Goal: Task Accomplishment & Management: Manage account settings

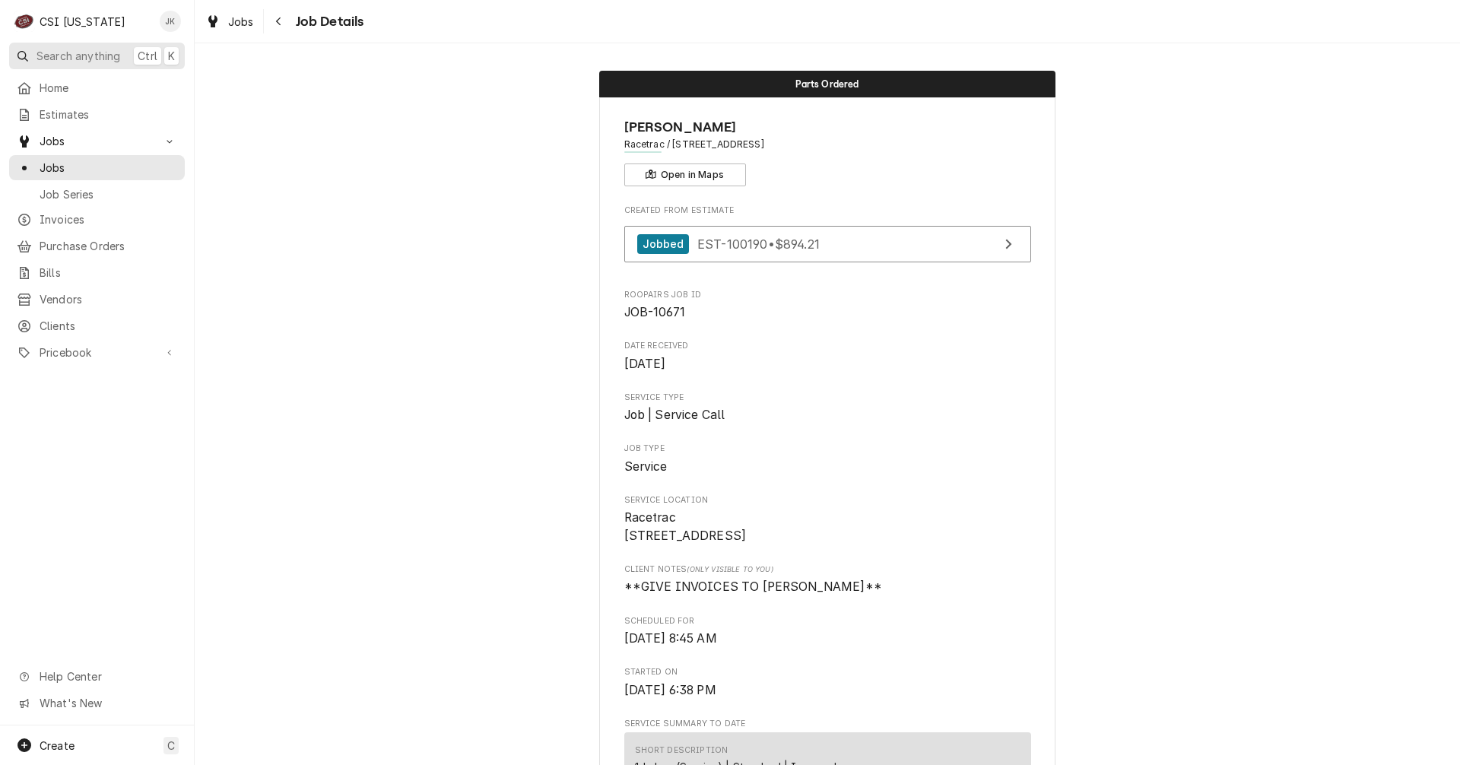
scroll to position [2223, 0]
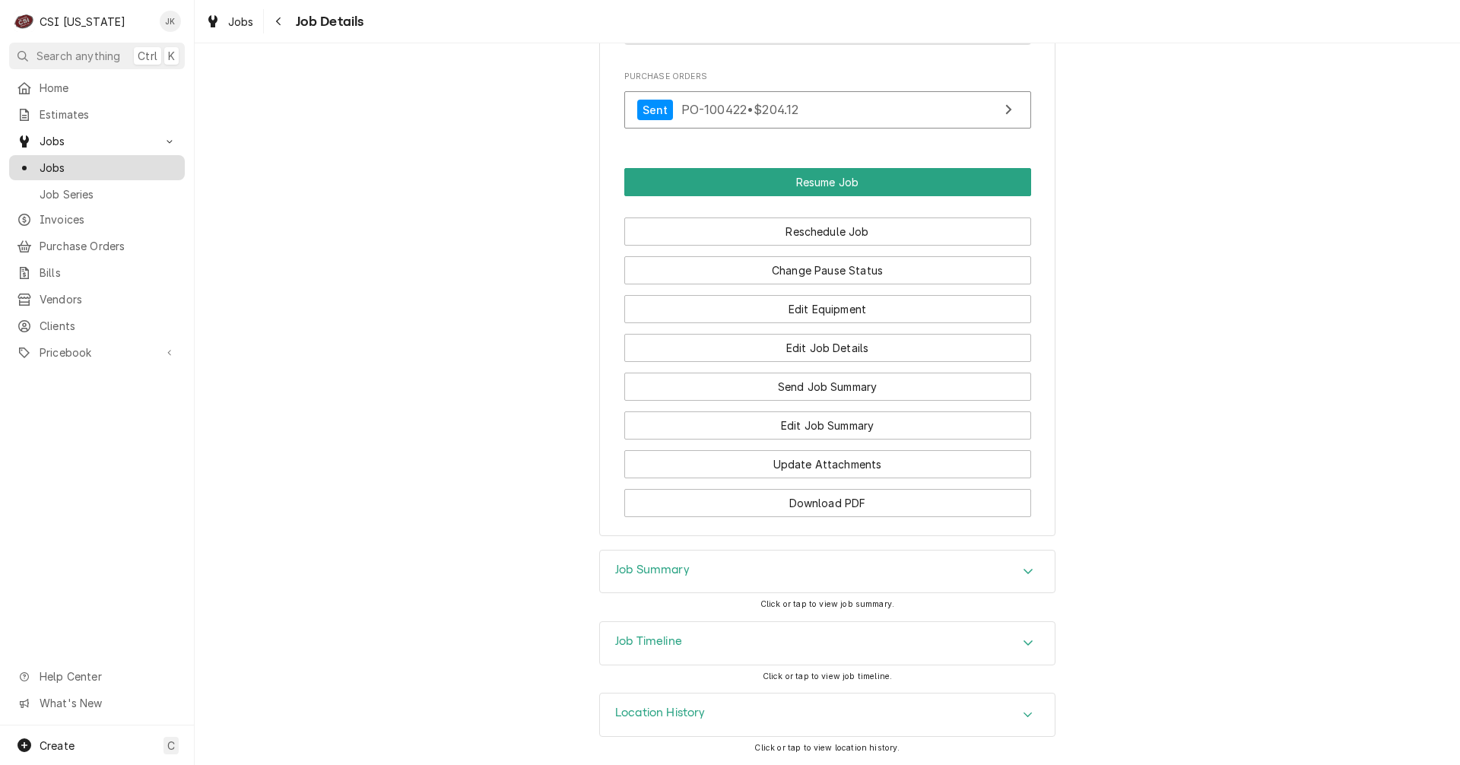
click at [49, 160] on span "Jobs" at bounding box center [109, 168] width 138 height 16
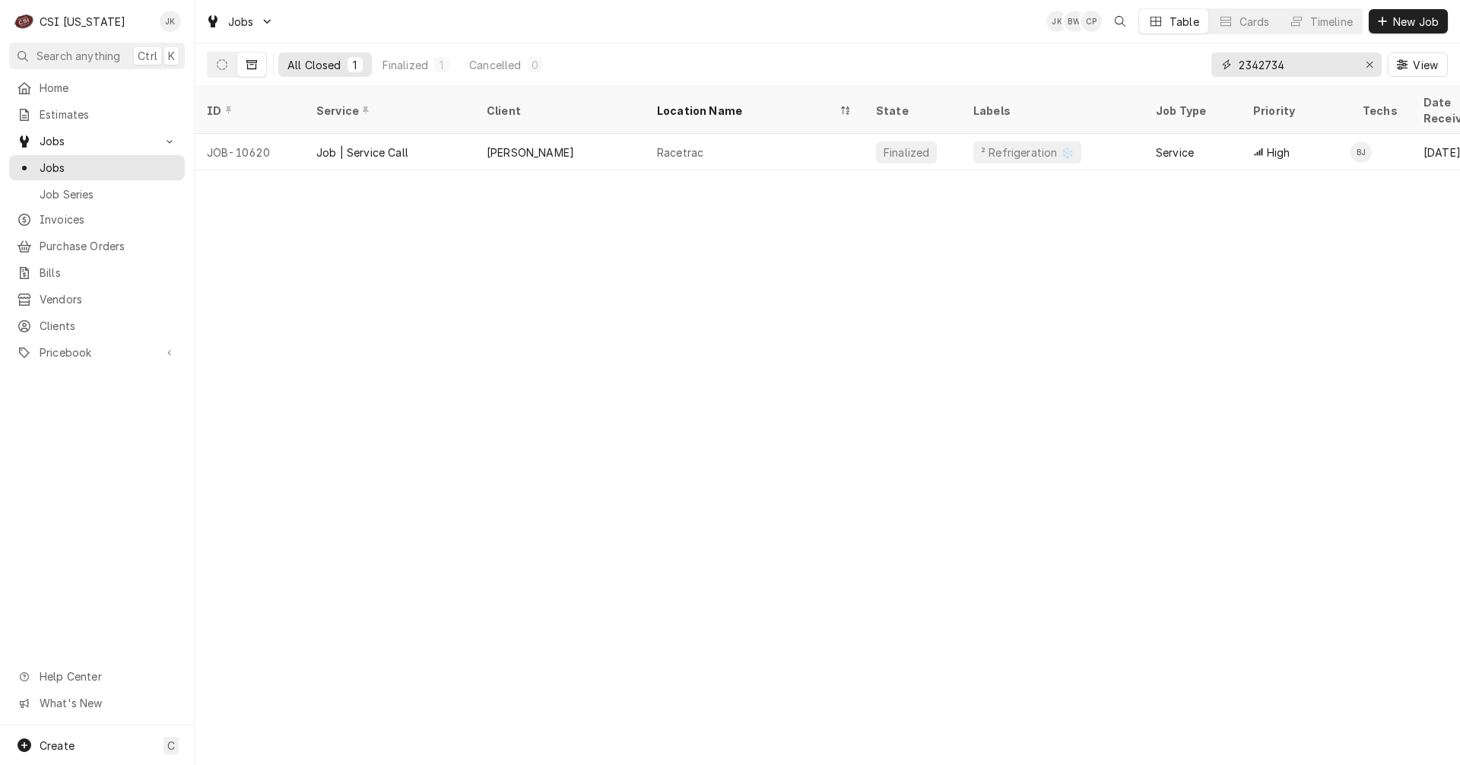
drag, startPoint x: 1291, startPoint y: 62, endPoint x: 1164, endPoint y: 43, distance: 128.4
click at [1164, 43] on div "All Closed 1 Finalized 1 Cancelled 0 2342734 View" at bounding box center [827, 64] width 1241 height 43
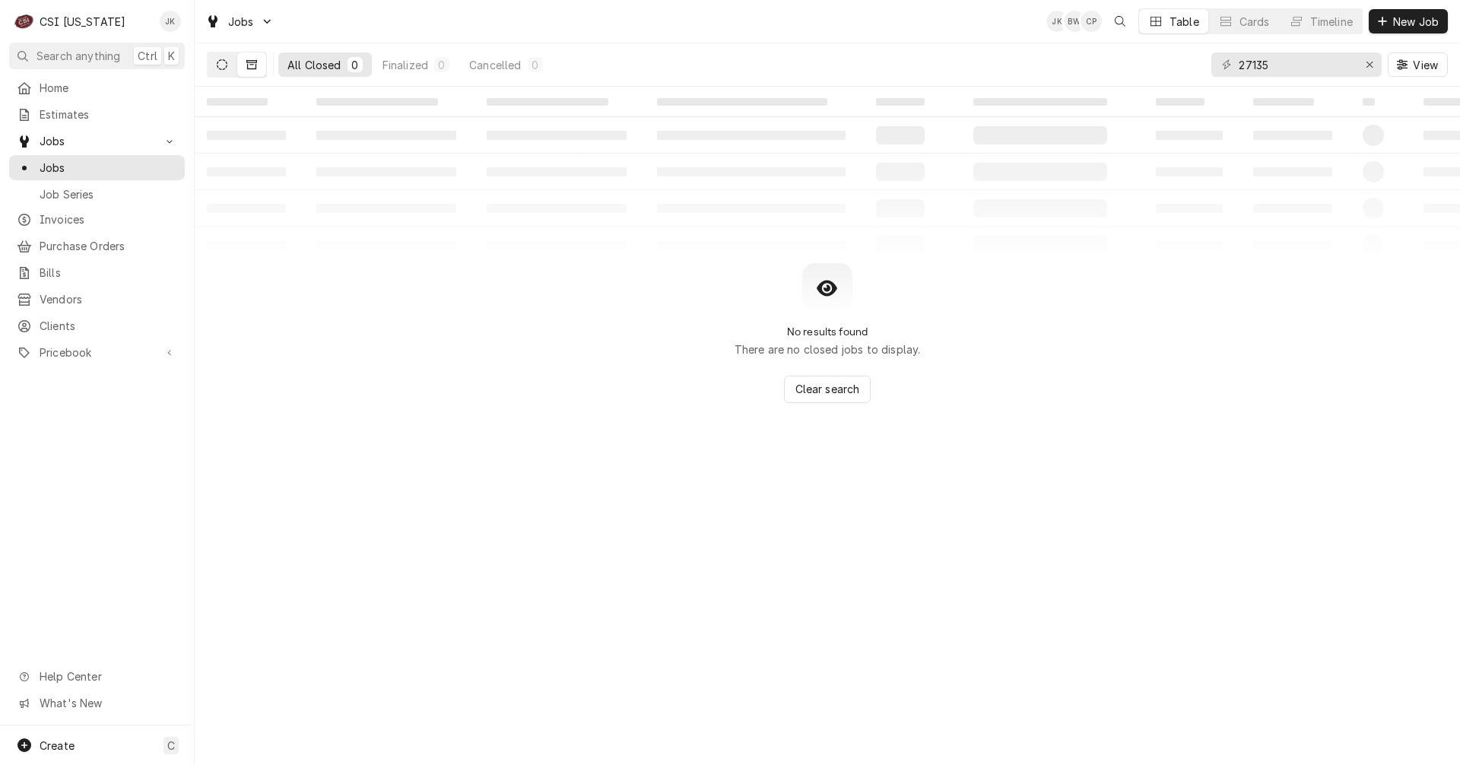
click at [224, 64] on icon "Dynamic Content Wrapper" at bounding box center [222, 64] width 11 height 11
drag, startPoint x: 1280, startPoint y: 65, endPoint x: 1188, endPoint y: 81, distance: 93.5
click at [1188, 81] on div "All Open 0 Pending 0 Scheduled 0 In Progress 0 On Hold 0 Completed 0 27135 View" at bounding box center [827, 64] width 1241 height 43
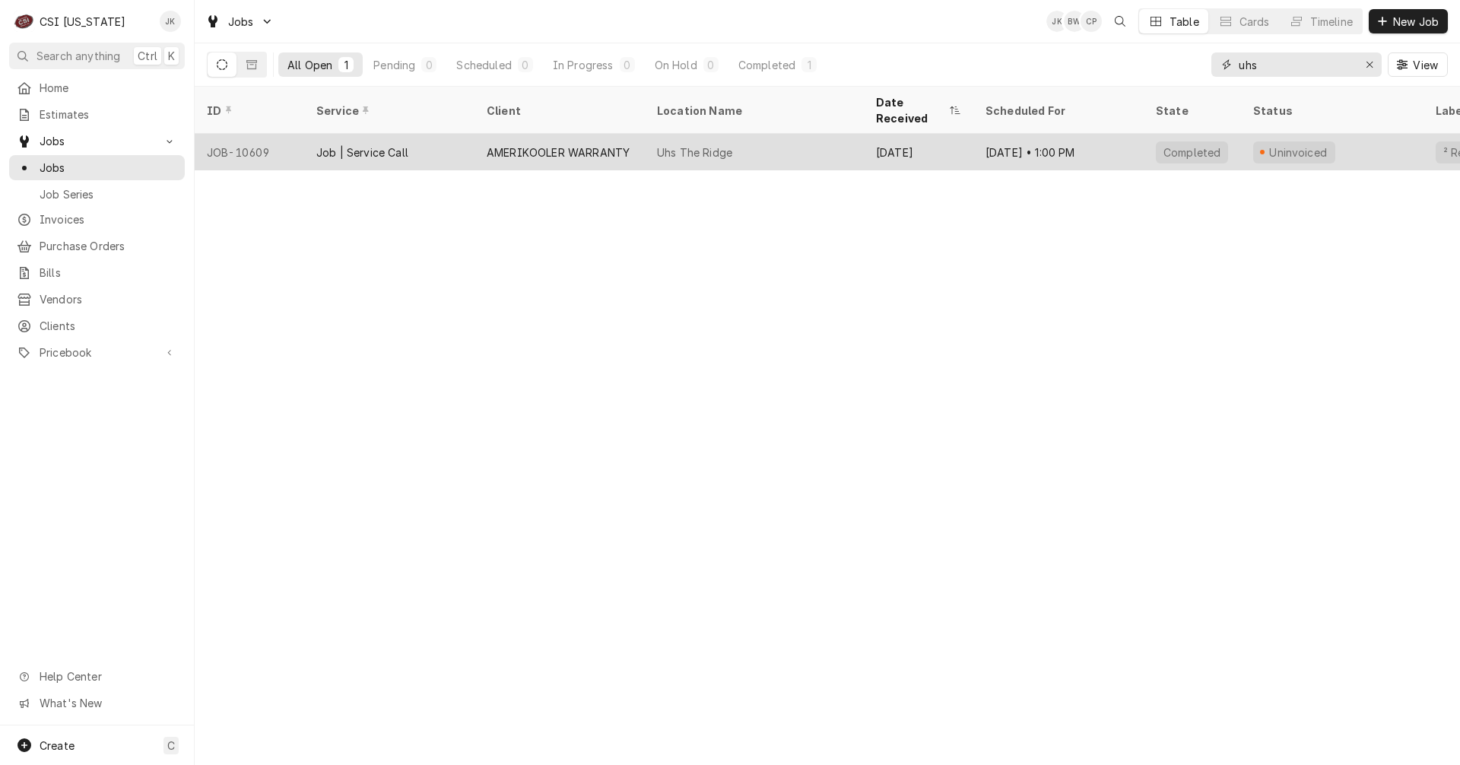
type input "uhs"
click at [561, 134] on div "AMERIKOOLER WARRANTY" at bounding box center [560, 152] width 170 height 37
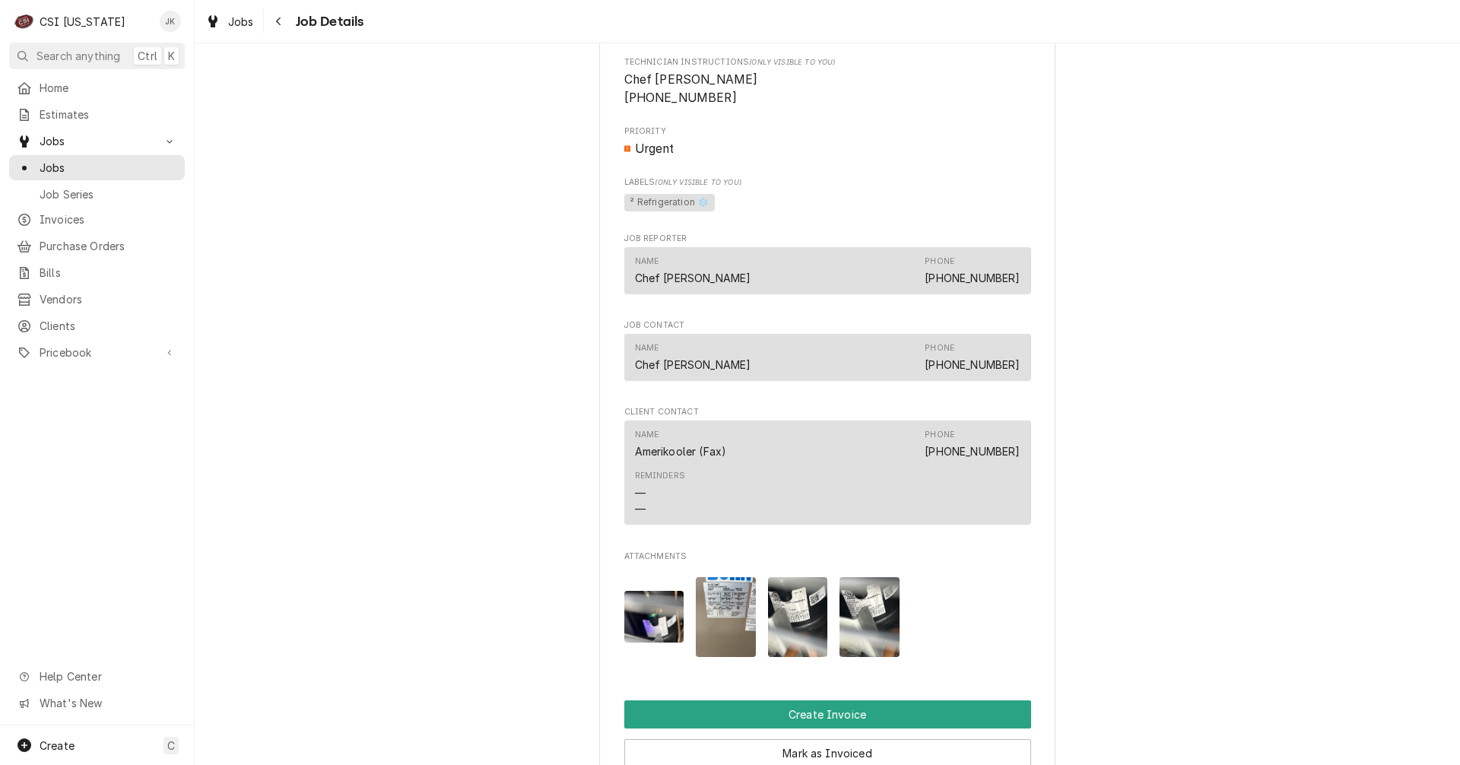
scroll to position [1141, 0]
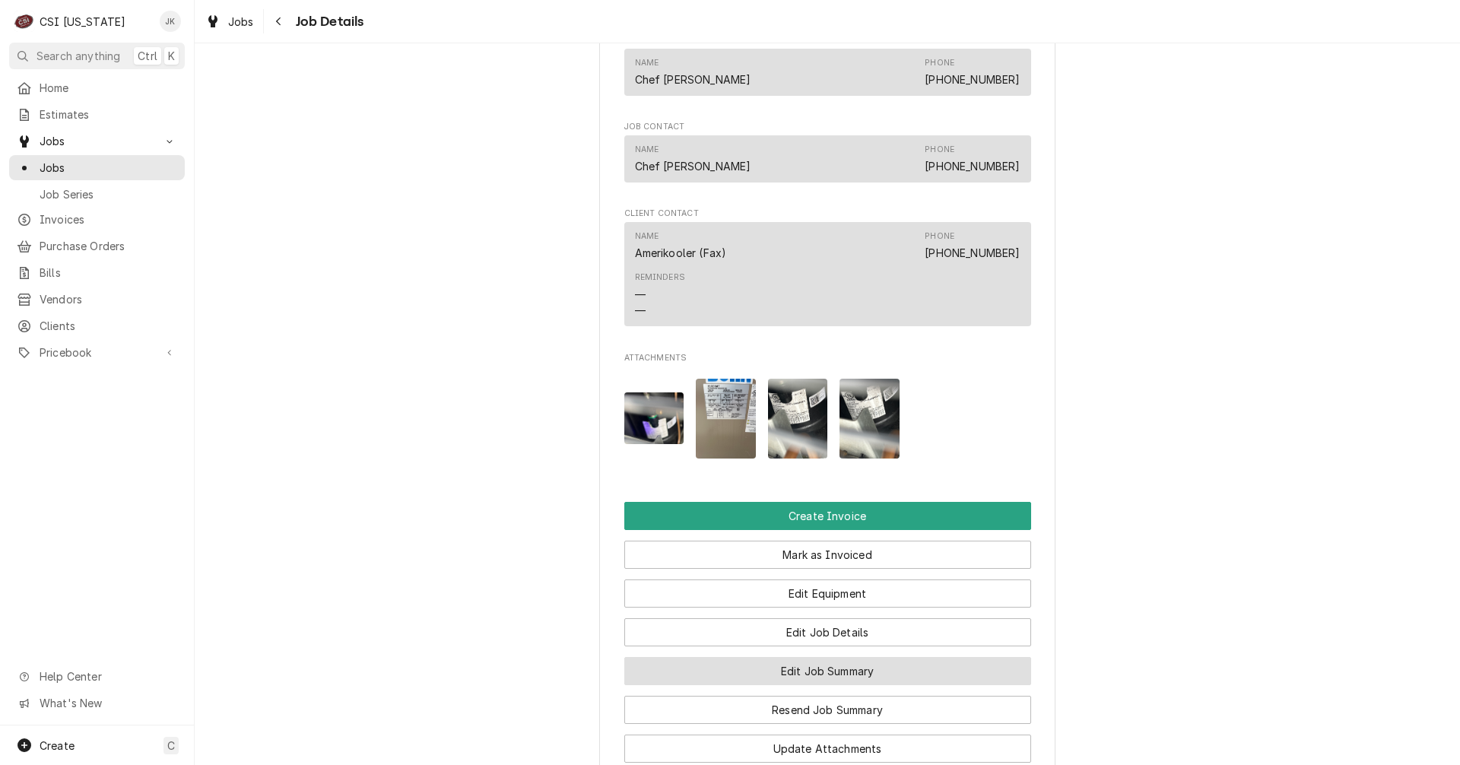
click at [763, 685] on button "Edit Job Summary" at bounding box center [827, 671] width 407 height 28
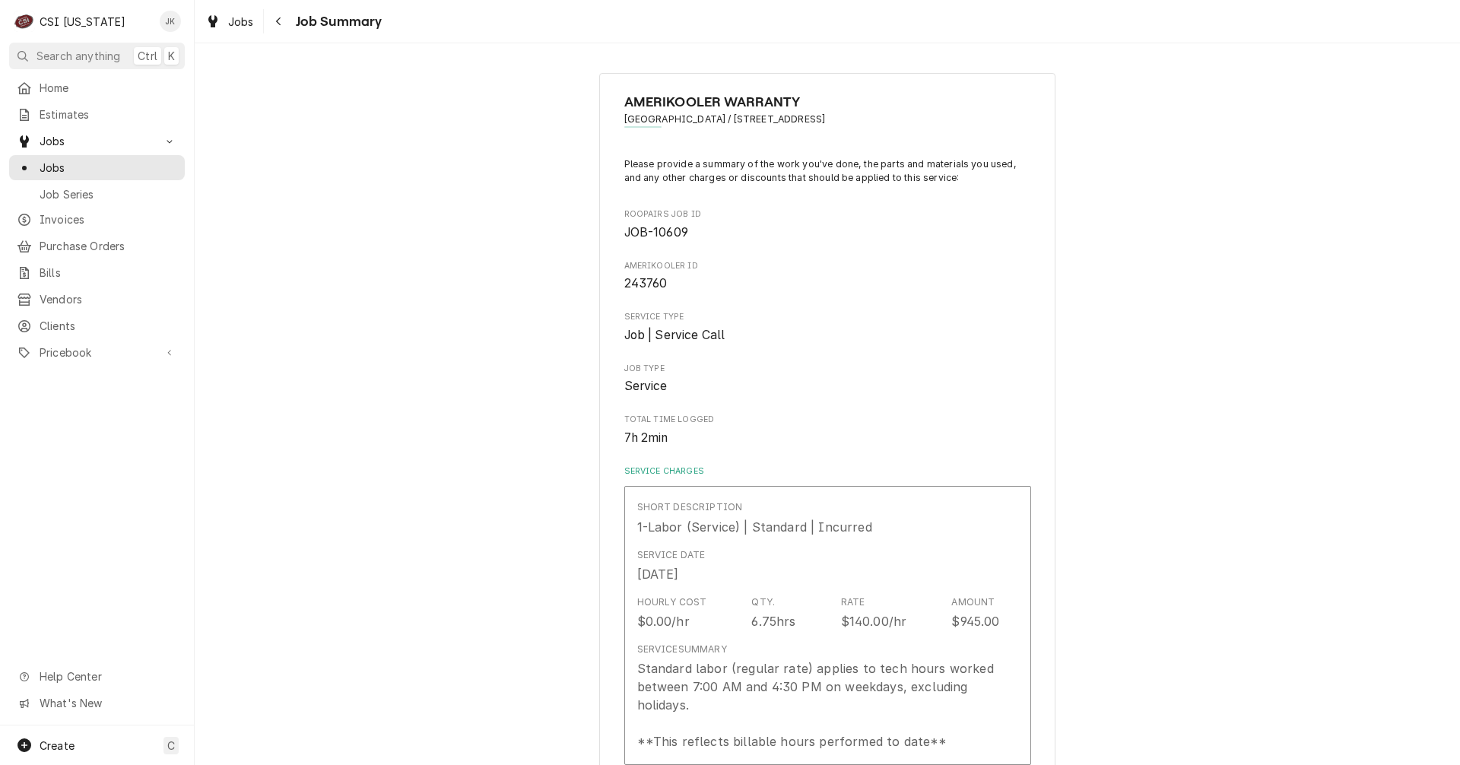
type textarea "x"
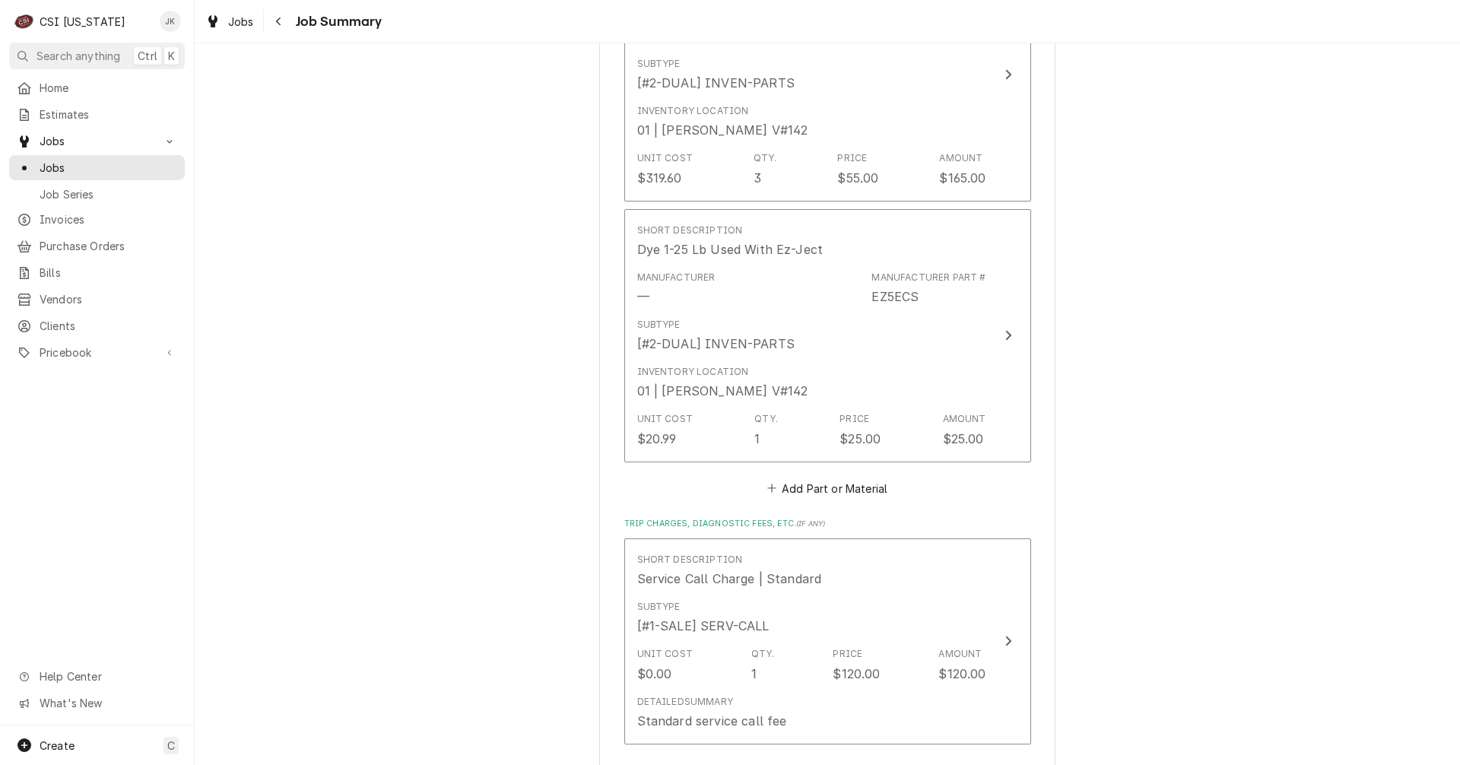
scroll to position [2509, 0]
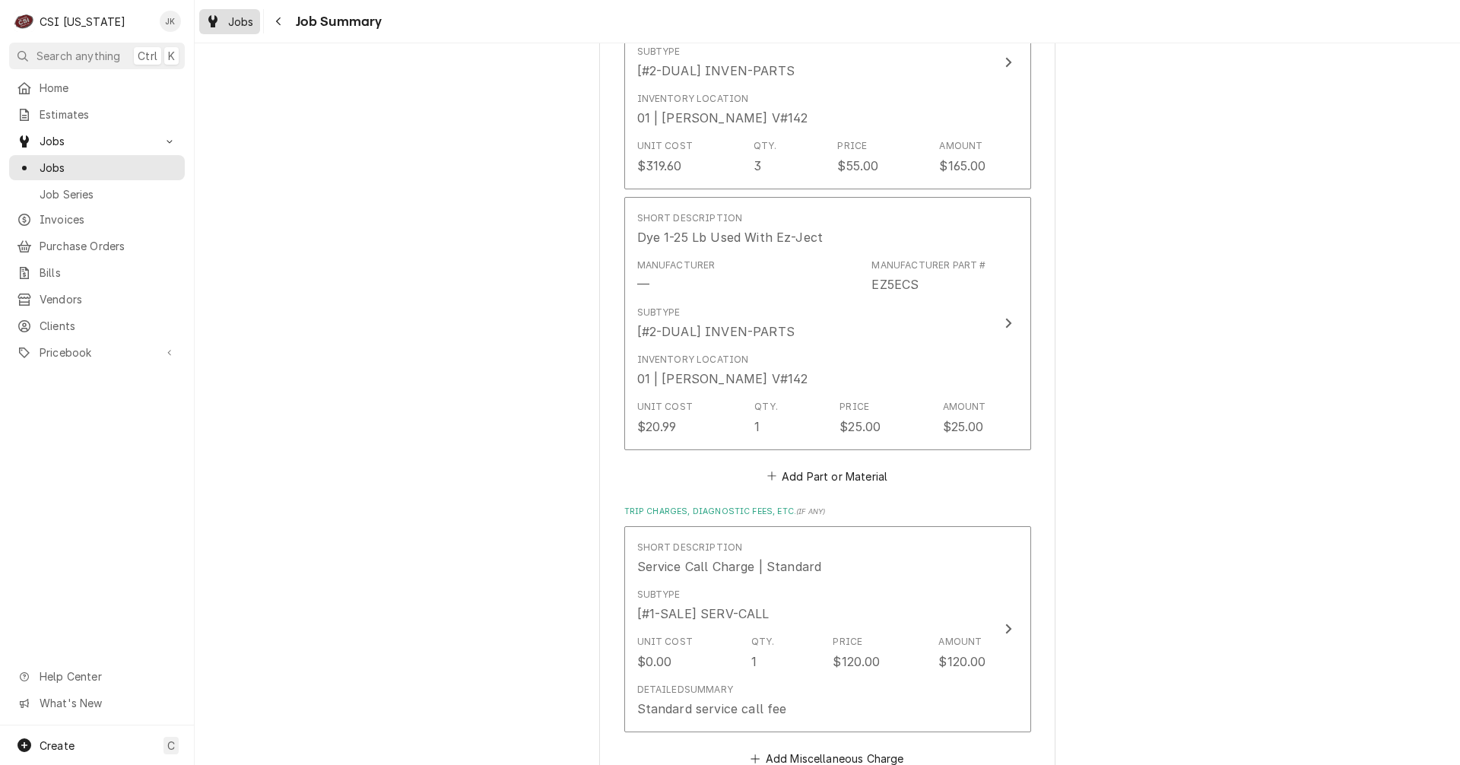
click at [233, 25] on span "Jobs" at bounding box center [241, 22] width 26 height 16
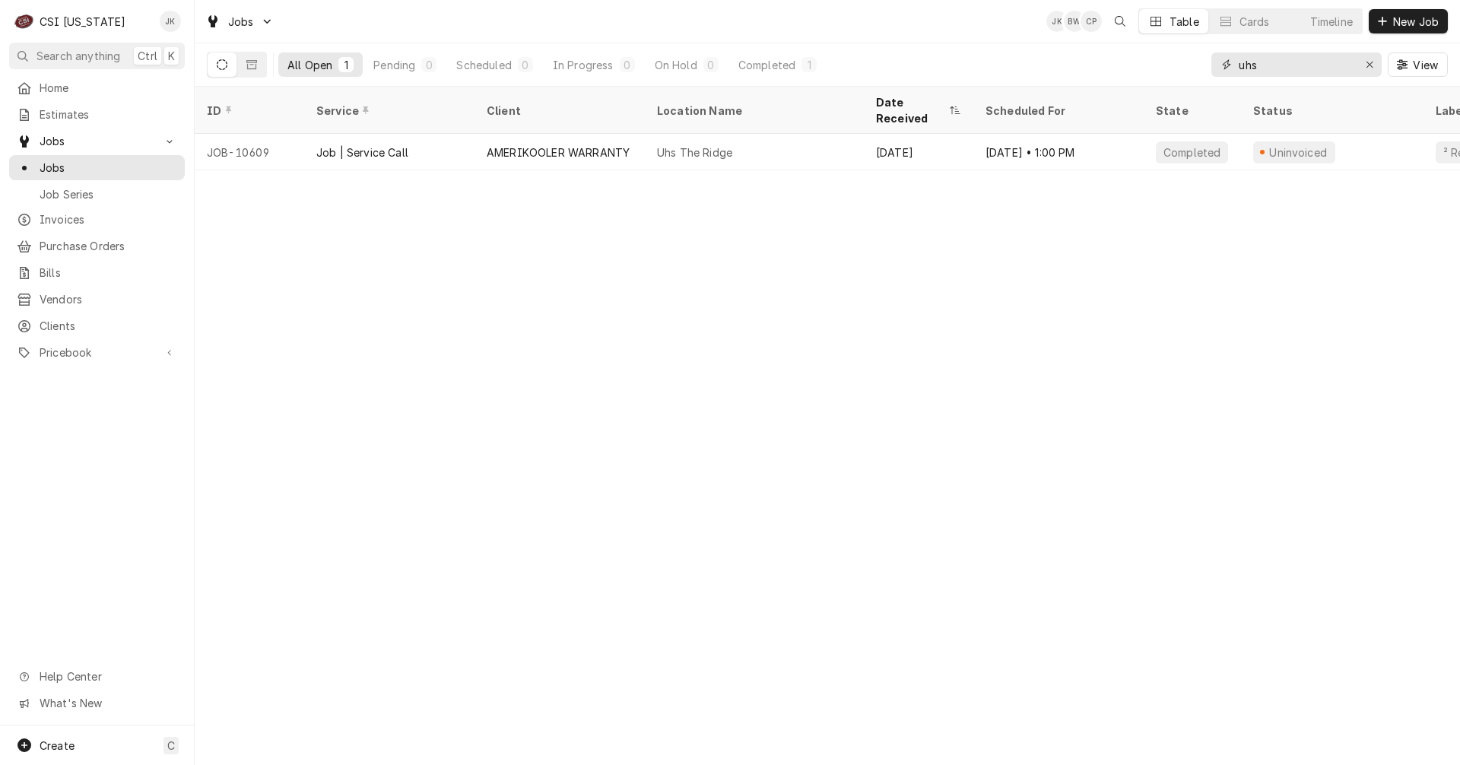
drag, startPoint x: 1275, startPoint y: 62, endPoint x: 1179, endPoint y: 60, distance: 96.6
click at [1179, 62] on div "All Open 1 Pending 0 Scheduled 0 In Progress 0 On Hold 0 Completed 1 uhs View" at bounding box center [827, 64] width 1241 height 43
type input "a"
drag, startPoint x: 1275, startPoint y: 65, endPoint x: 1188, endPoint y: 62, distance: 87.5
click at [1188, 62] on div "All Open 2 Pending 0 Scheduled 0 In Progress 0 On Hold 0 Completed 2 meri View" at bounding box center [827, 64] width 1241 height 43
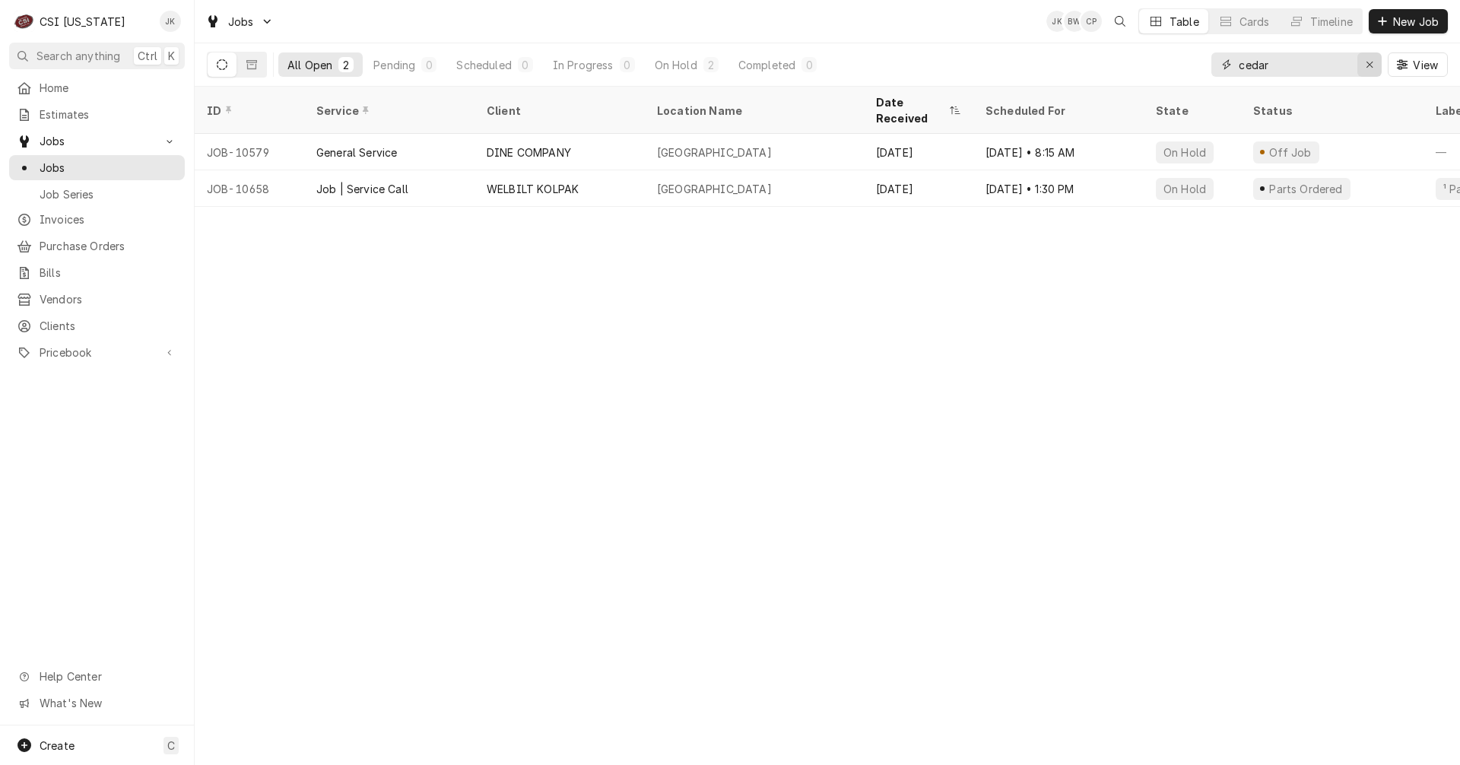
type input "cedar"
click at [1370, 67] on icon "Erase input" at bounding box center [1370, 64] width 8 height 11
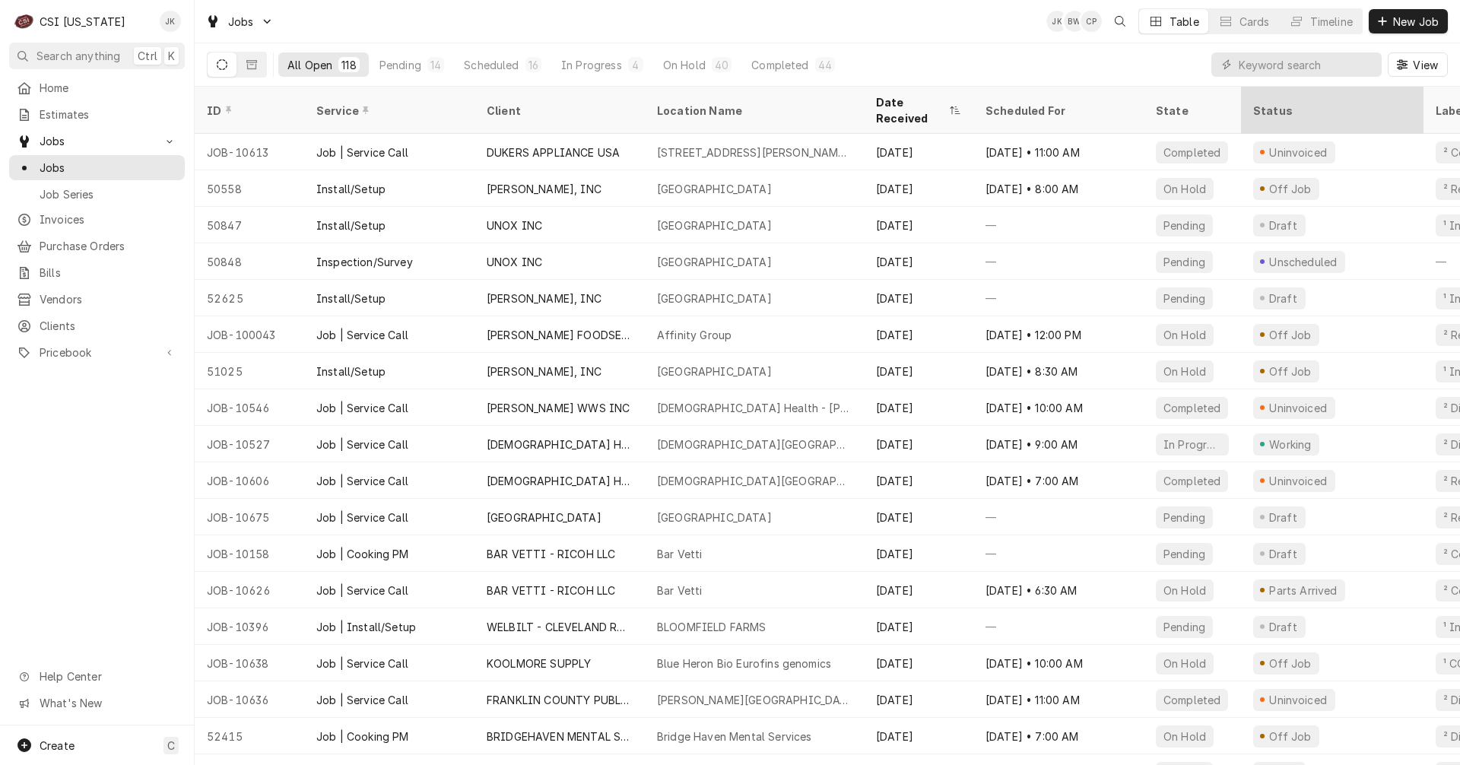
click at [1301, 103] on div "Status" at bounding box center [1330, 111] width 155 height 16
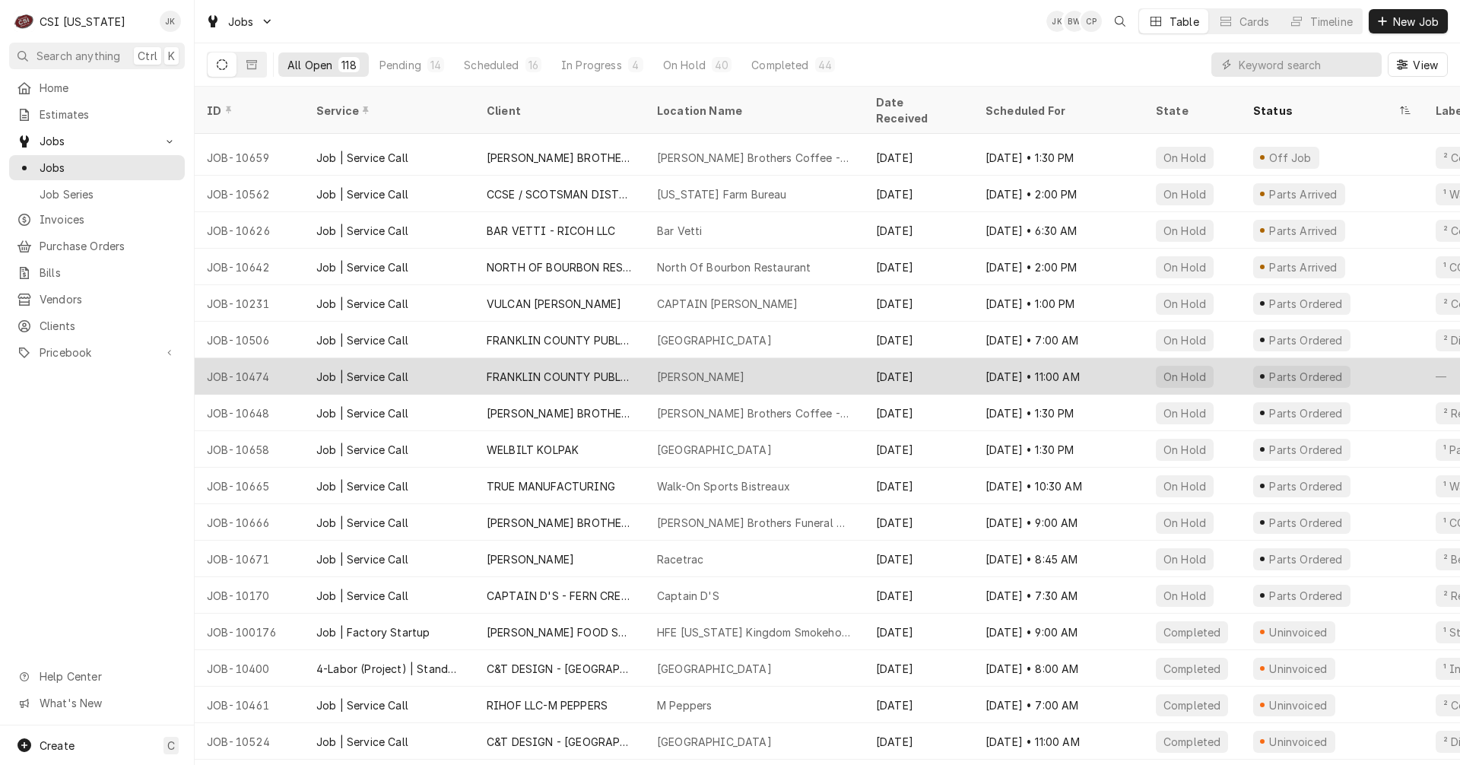
scroll to position [2297, 0]
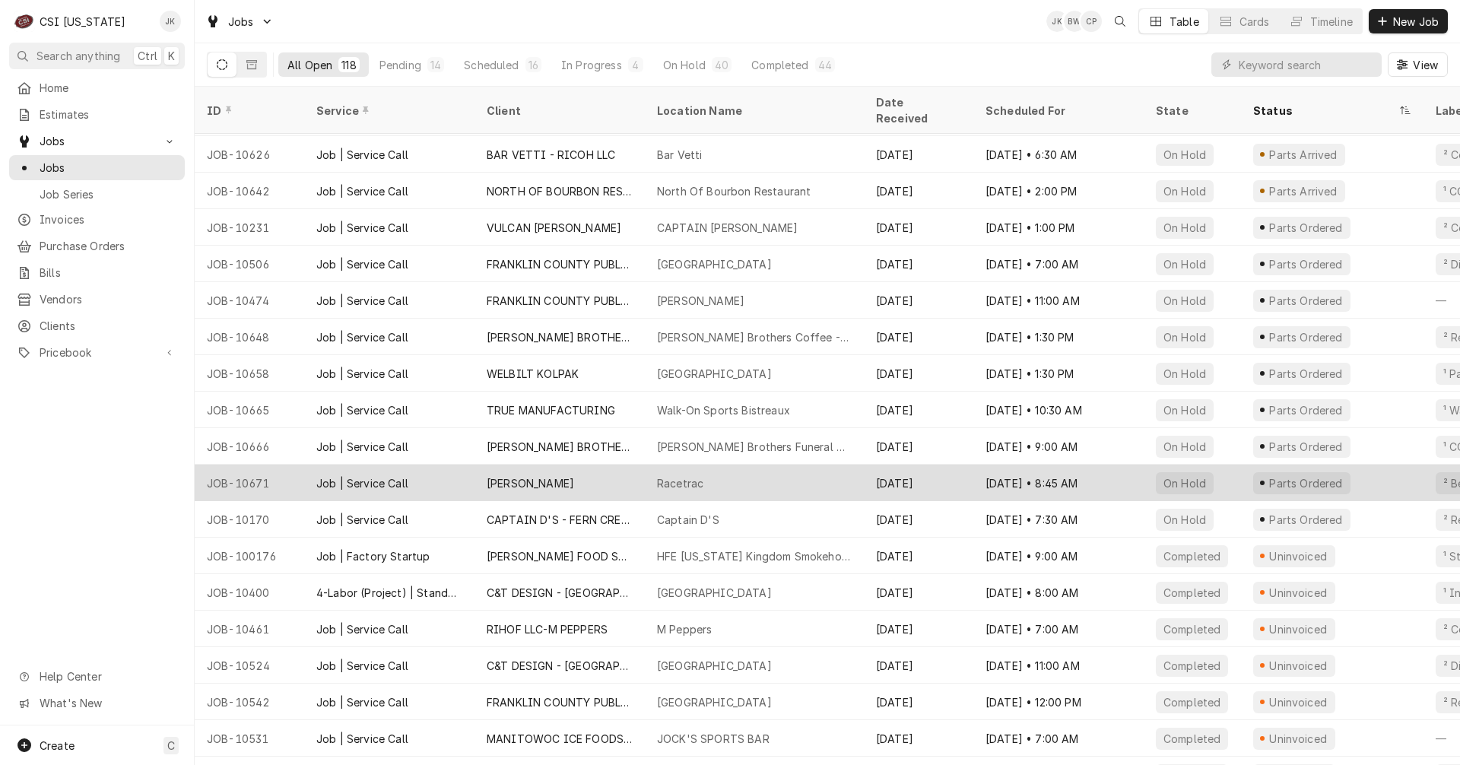
click at [733, 465] on div "Racetrac" at bounding box center [754, 483] width 219 height 37
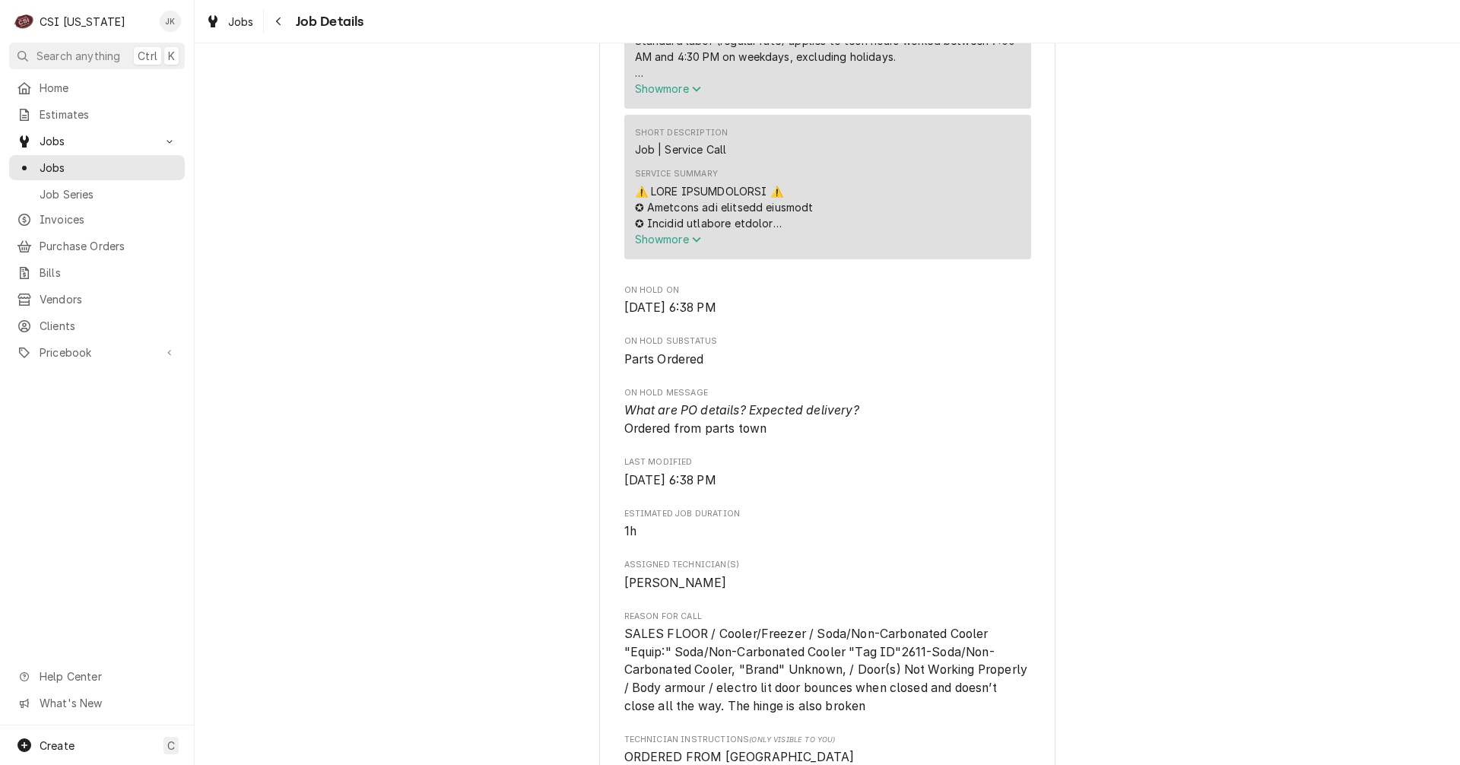
scroll to position [913, 0]
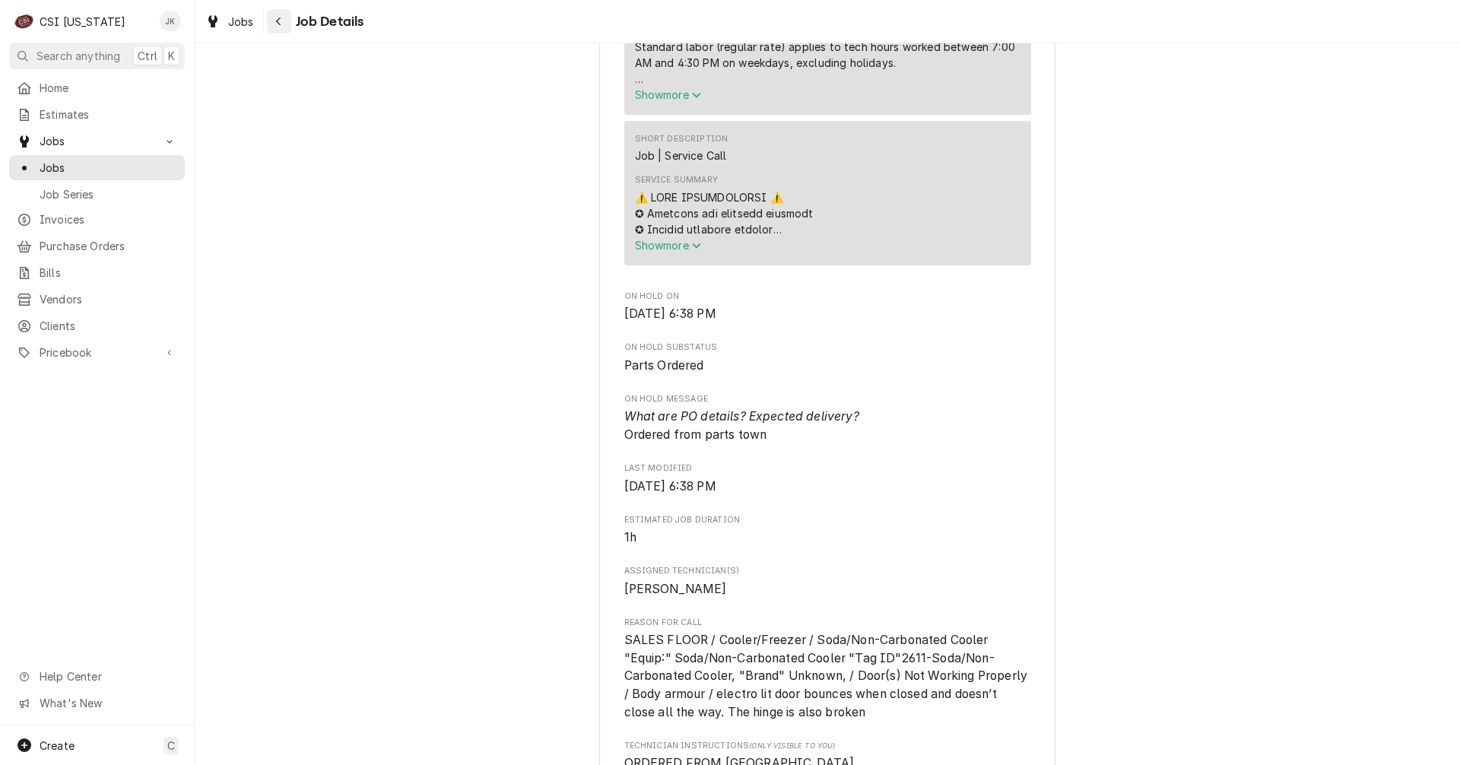
click at [280, 25] on icon "Navigate back" at bounding box center [278, 21] width 5 height 8
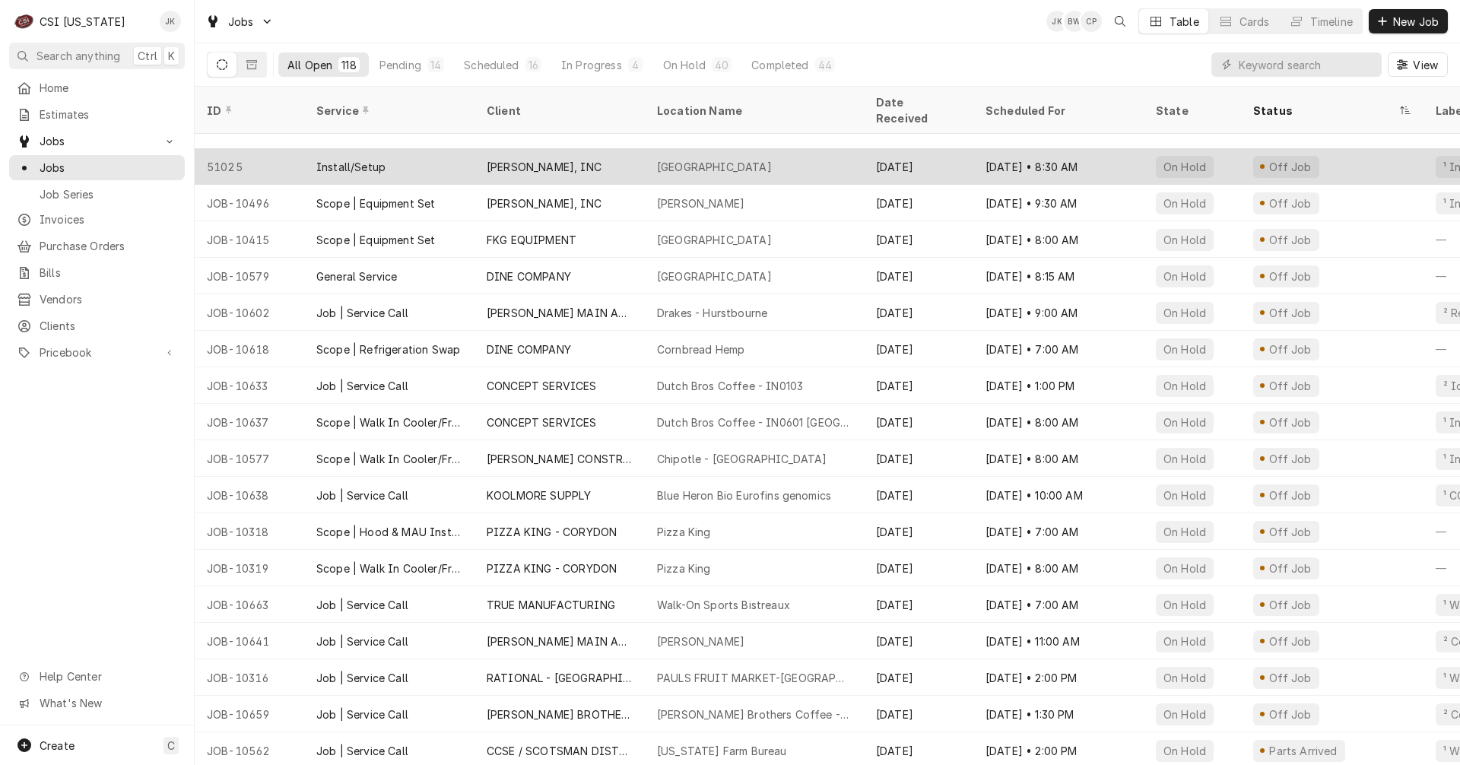
scroll to position [1741, 0]
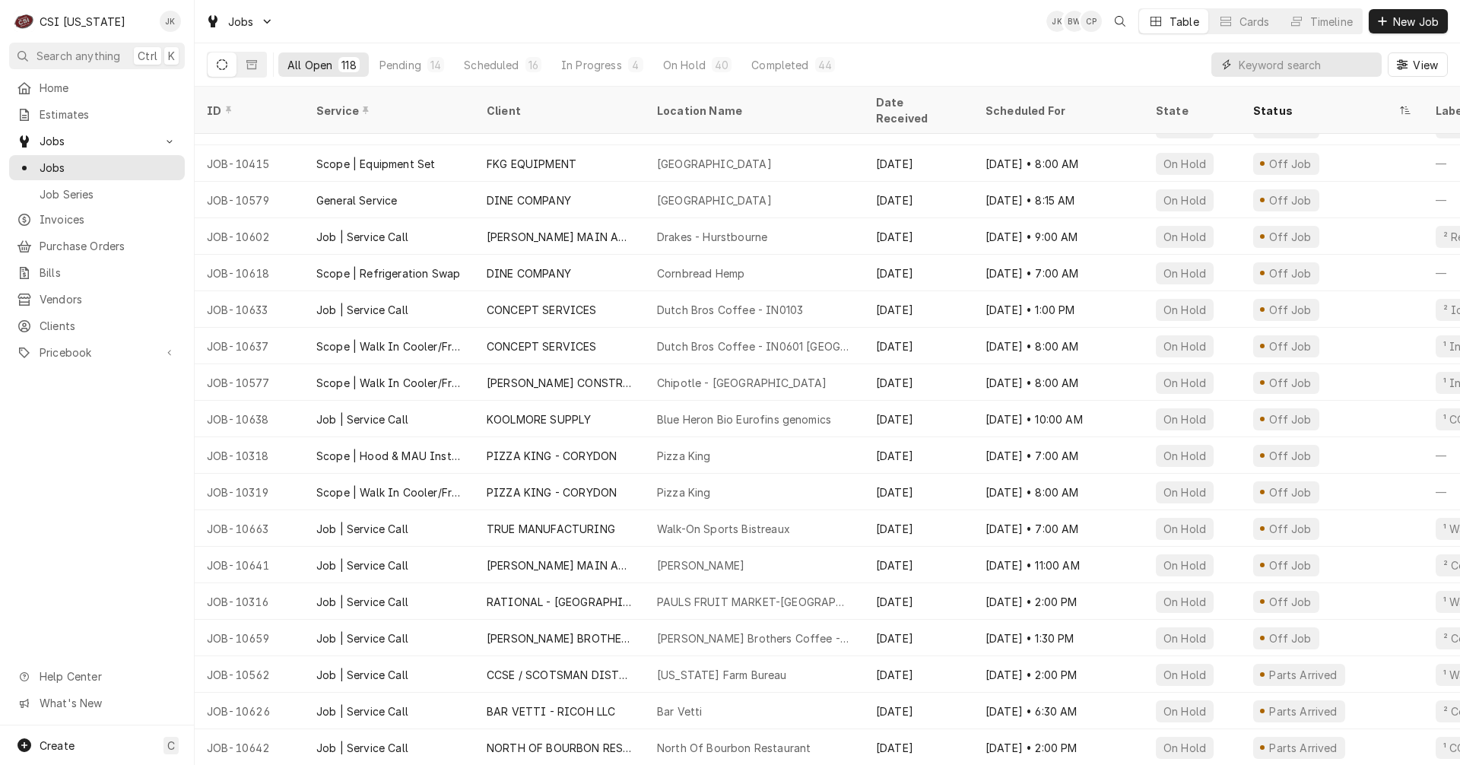
click at [1271, 71] on input "Dynamic Content Wrapper" at bounding box center [1306, 64] width 135 height 24
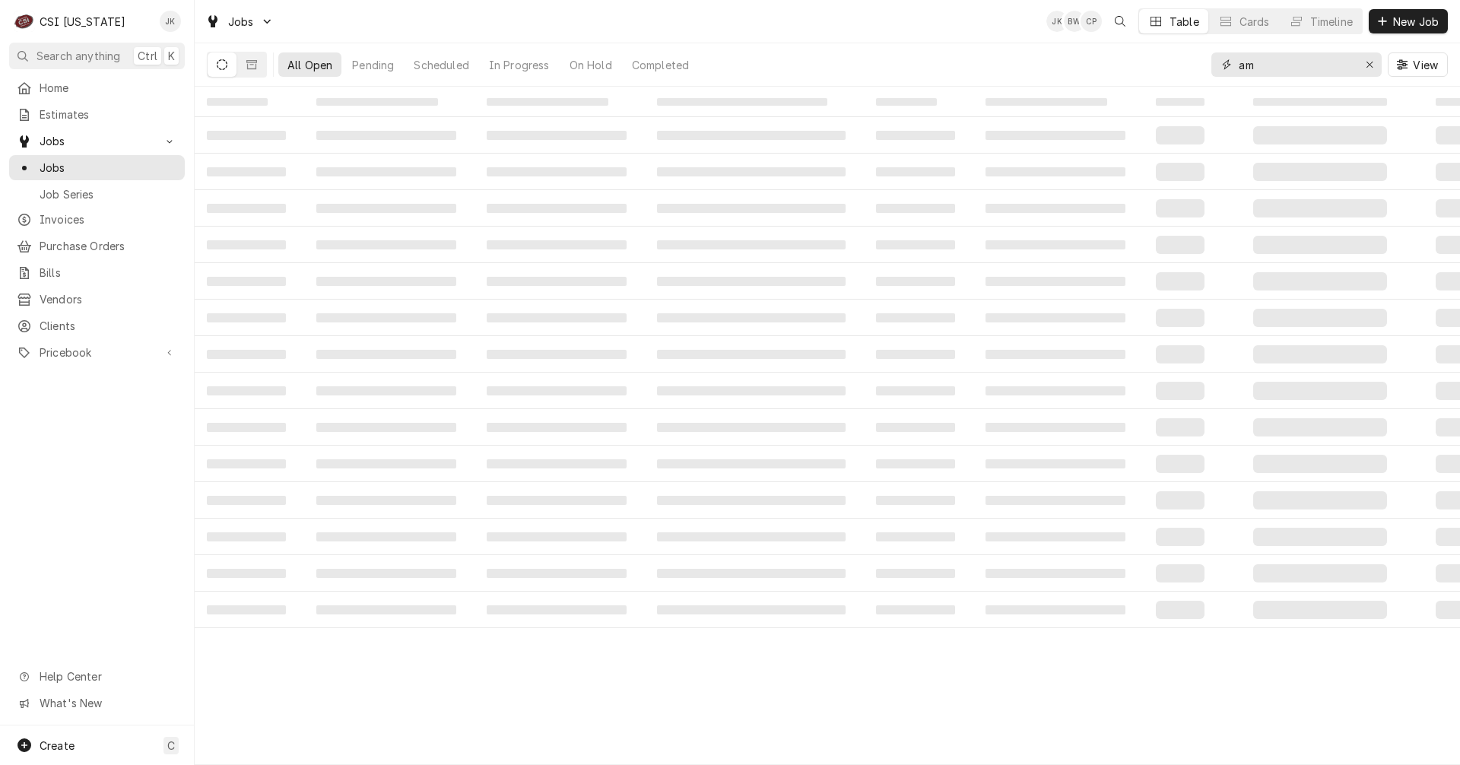
type input "a"
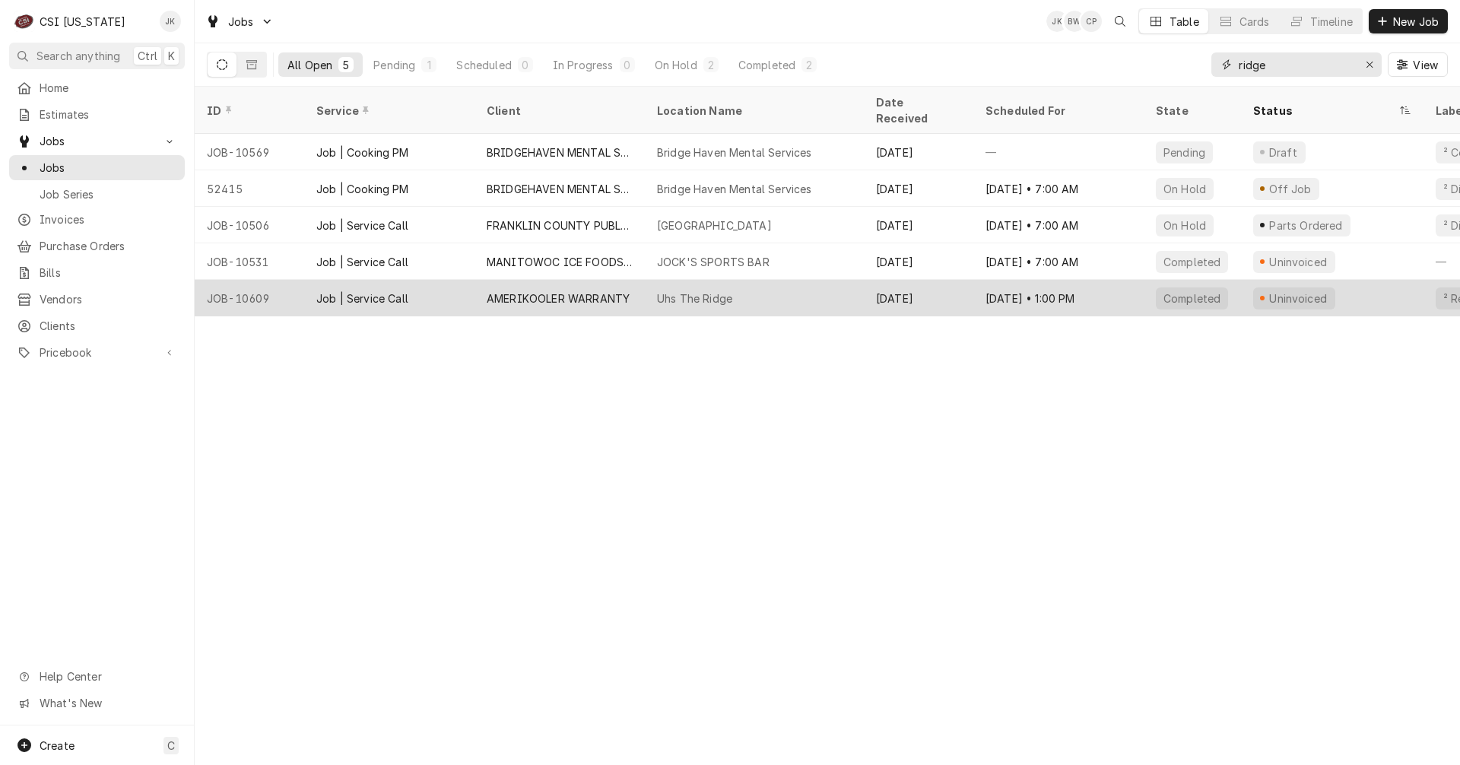
type input "ridge"
click at [655, 280] on div "Uhs The Ridge" at bounding box center [754, 298] width 219 height 37
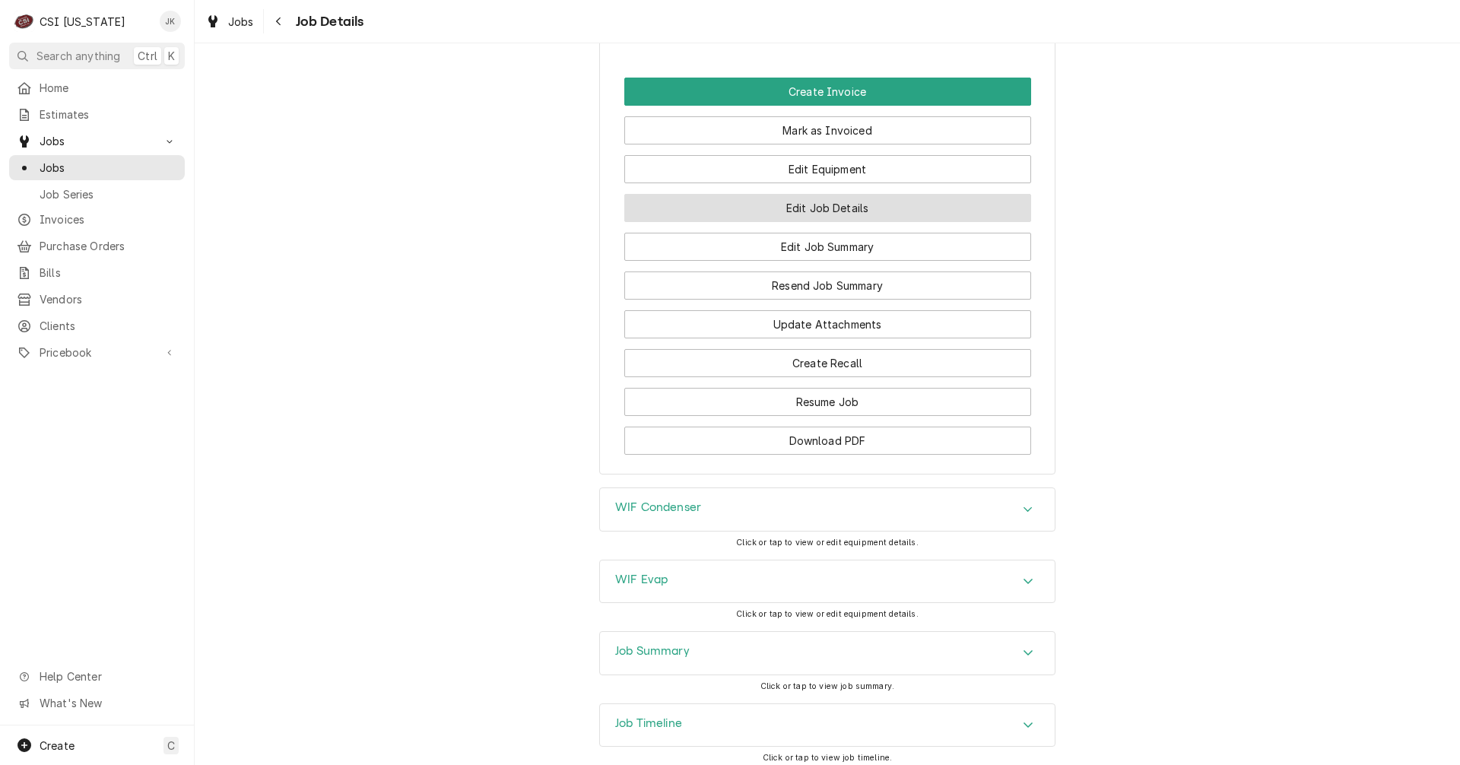
scroll to position [1360, 0]
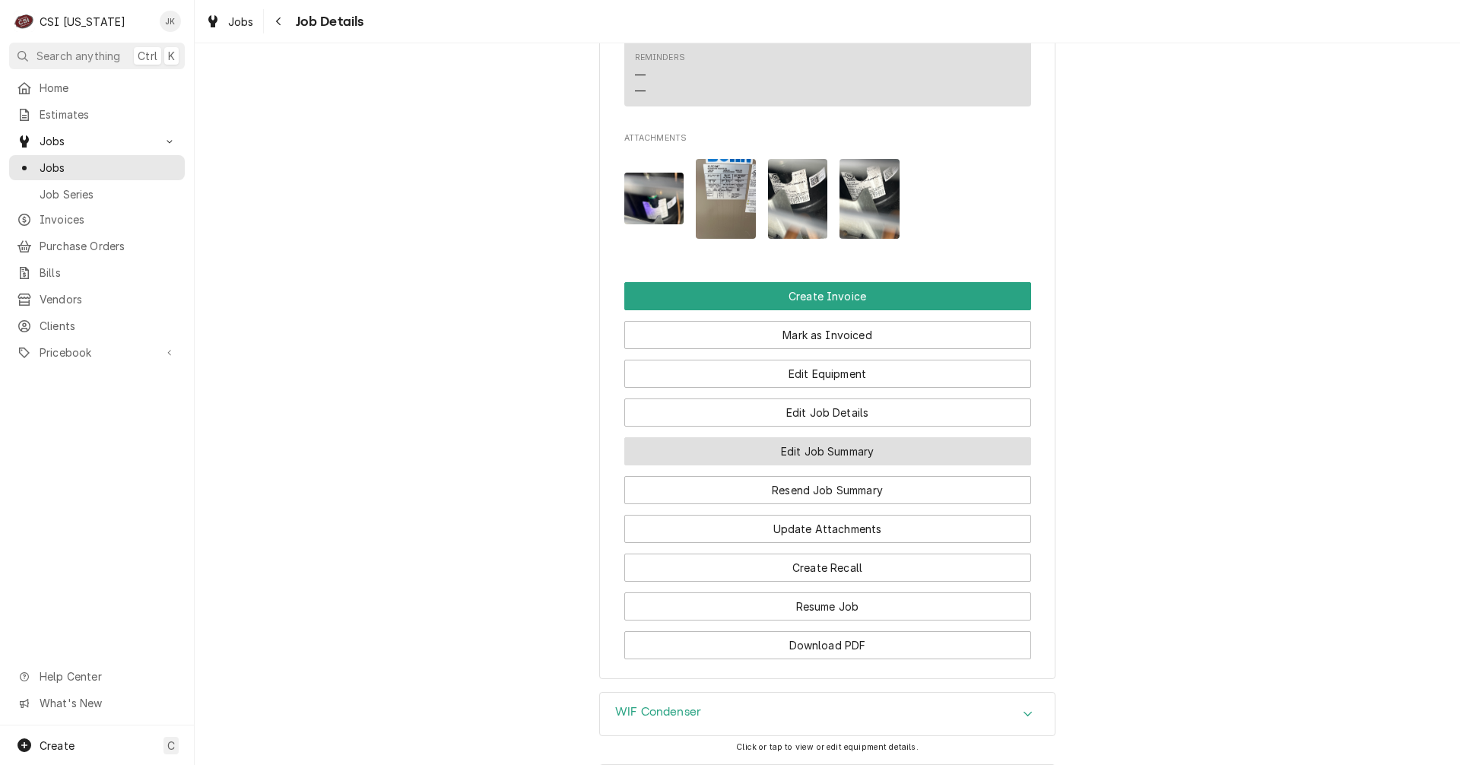
click at [742, 465] on button "Edit Job Summary" at bounding box center [827, 451] width 407 height 28
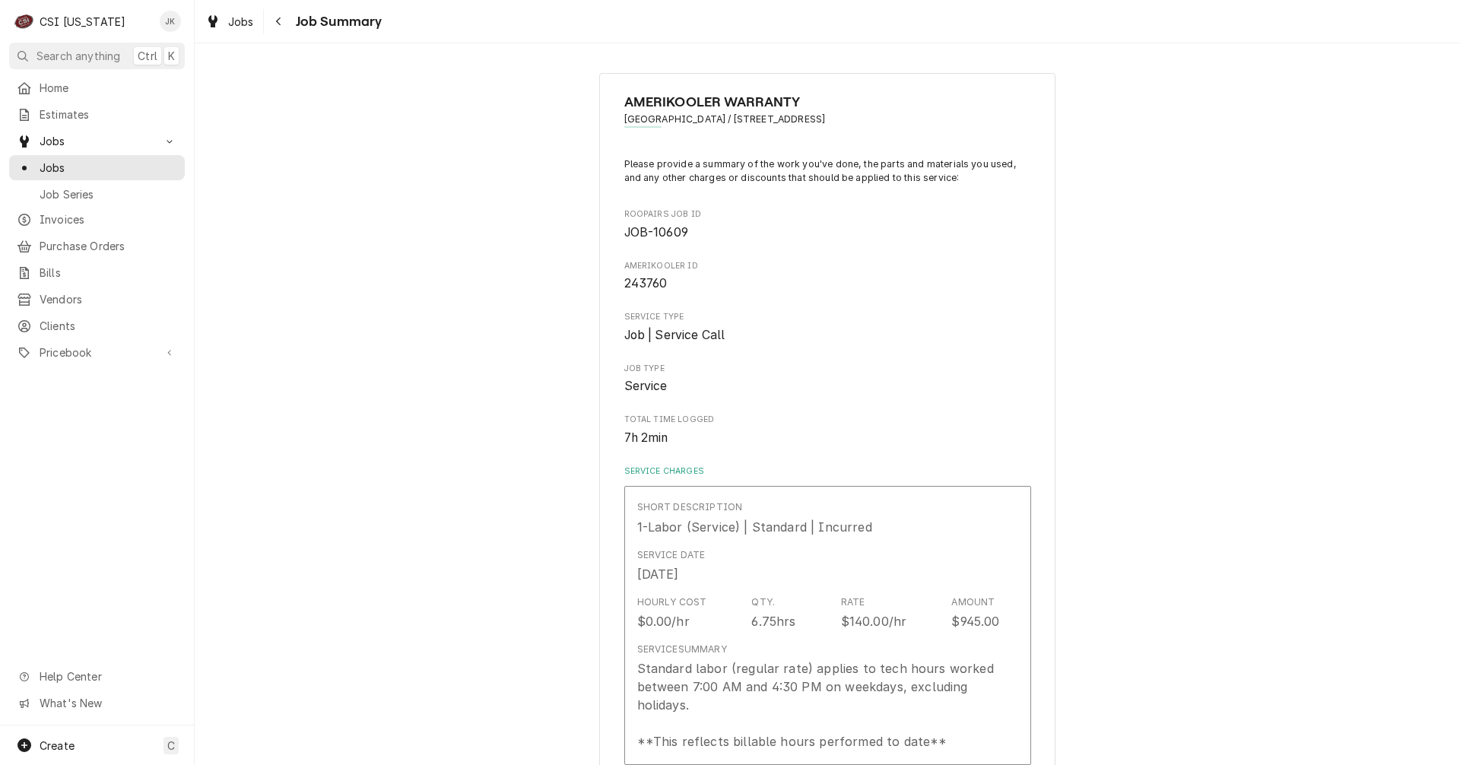
type textarea "x"
